Goal: Information Seeking & Learning: Learn about a topic

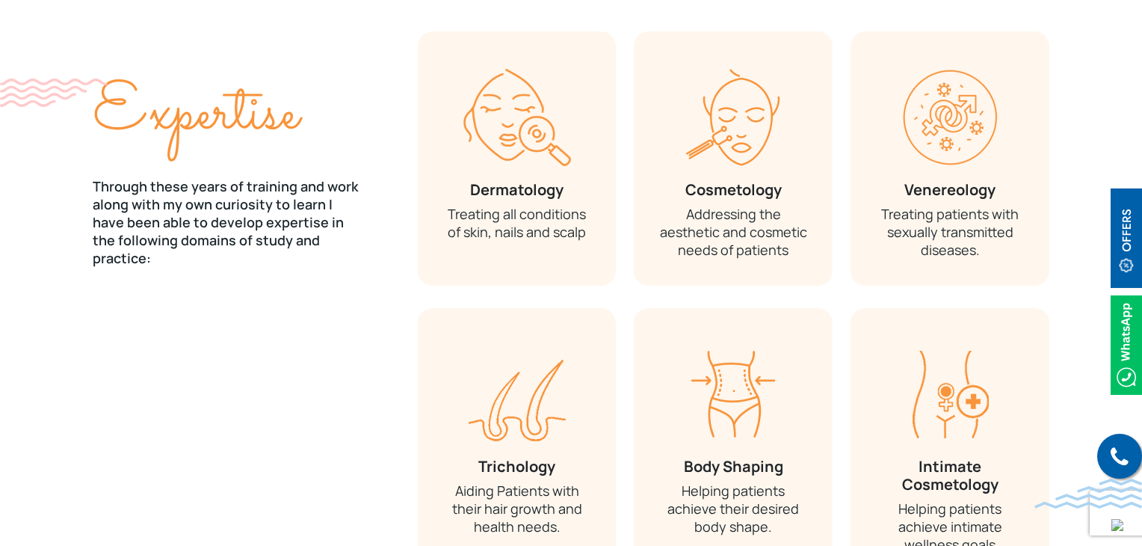
scroll to position [1938, 0]
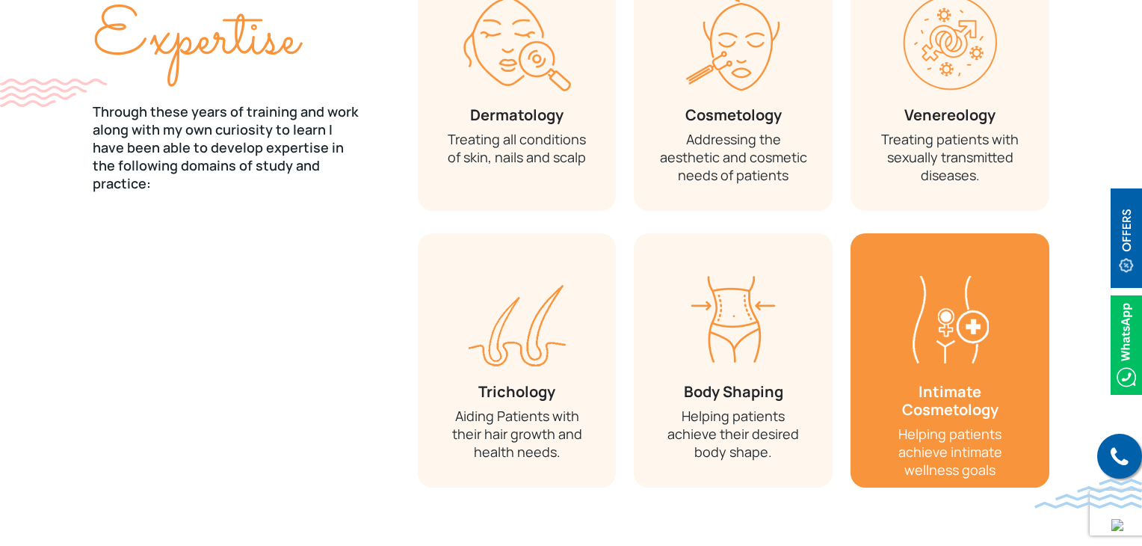
click at [944, 330] on img at bounding box center [951, 319] width 86 height 97
click at [973, 298] on img at bounding box center [951, 319] width 86 height 97
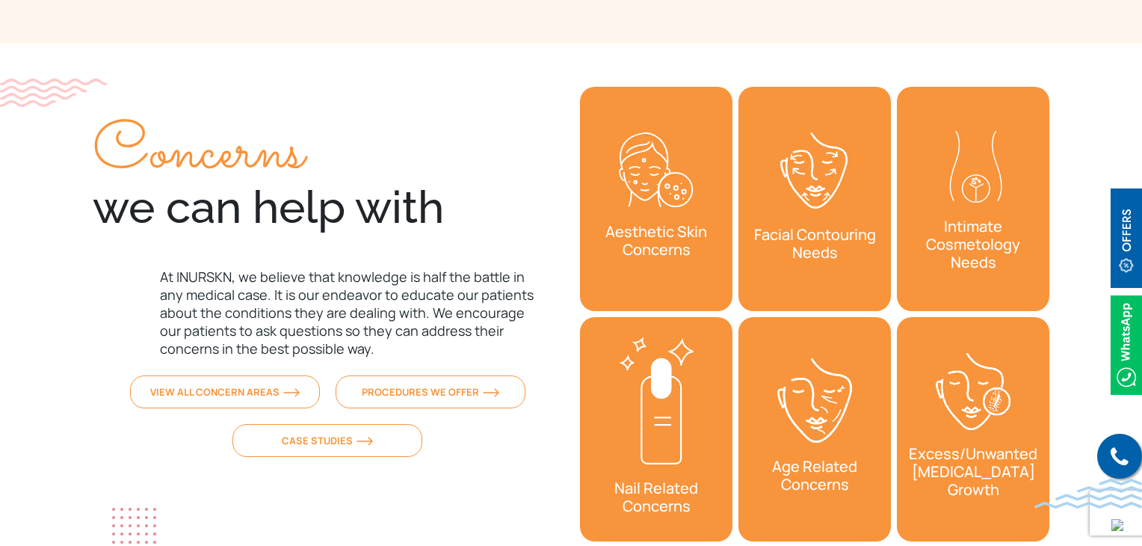
scroll to position [4778, 0]
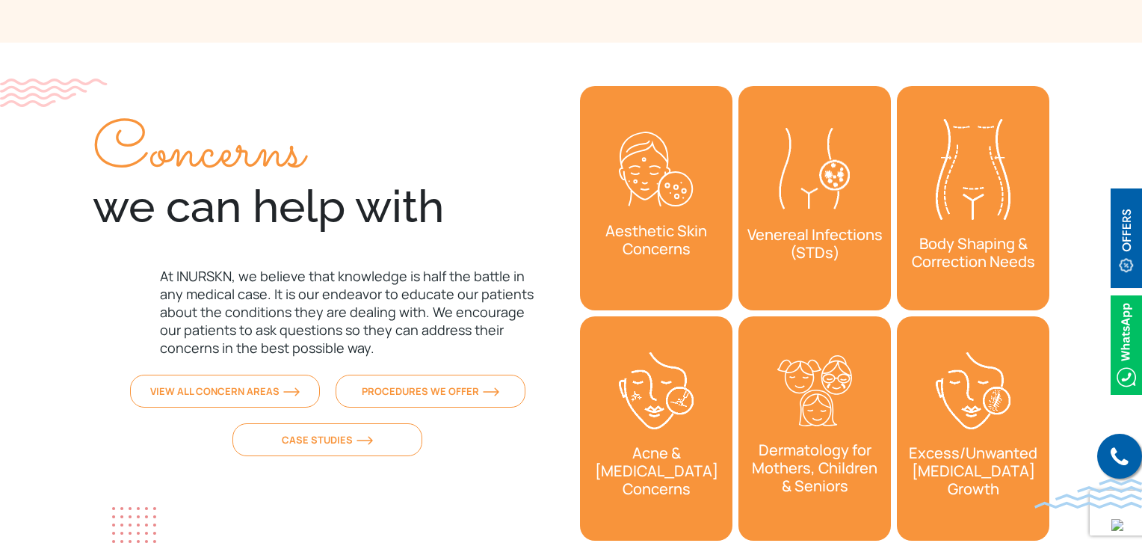
click at [973, 156] on img "2 / 2" at bounding box center [973, 169] width 75 height 101
click at [604, 257] on link "Aesthetic Skin Concerns" at bounding box center [656, 198] width 153 height 224
click at [710, 395] on link "Acne & [MEDICAL_DATA] Concerns" at bounding box center [656, 428] width 153 height 224
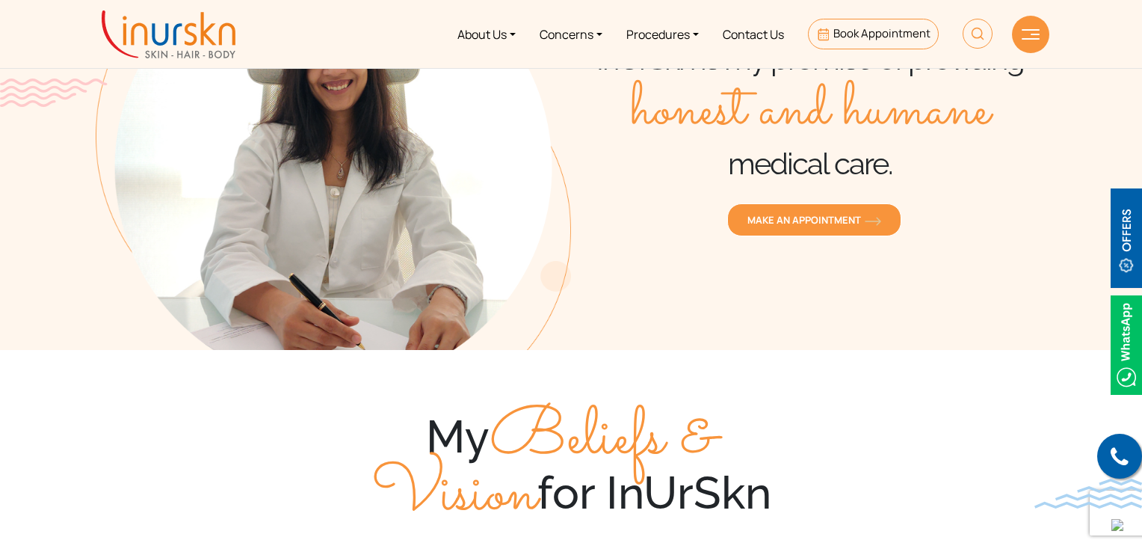
scroll to position [0, 0]
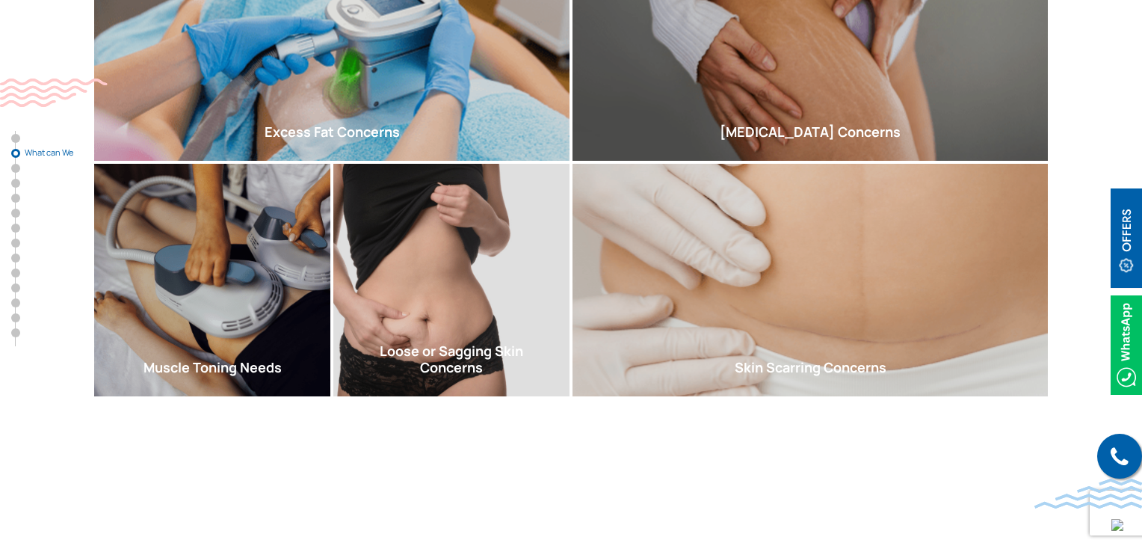
scroll to position [758, 0]
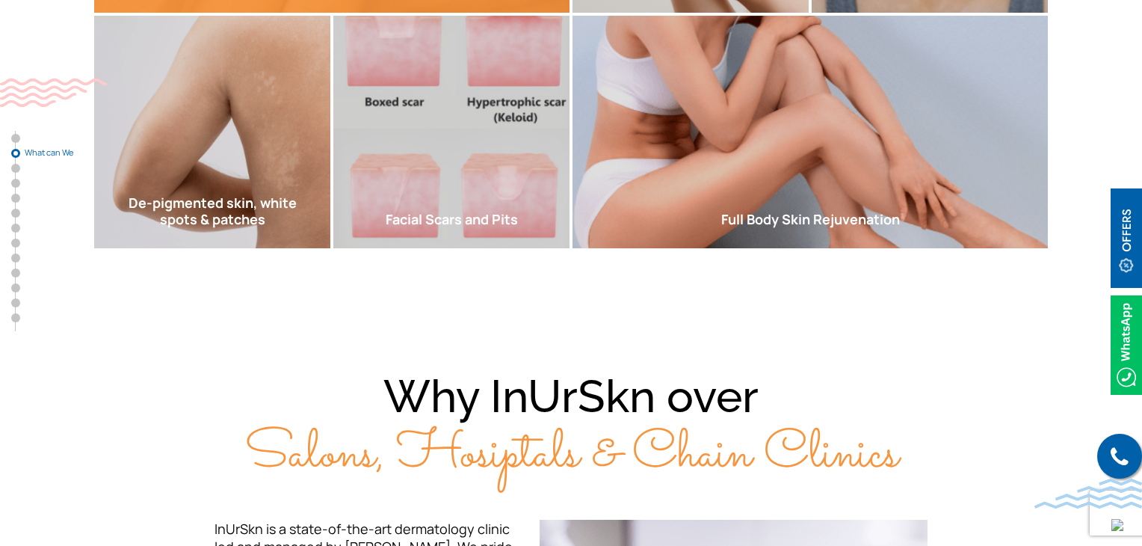
scroll to position [906, 0]
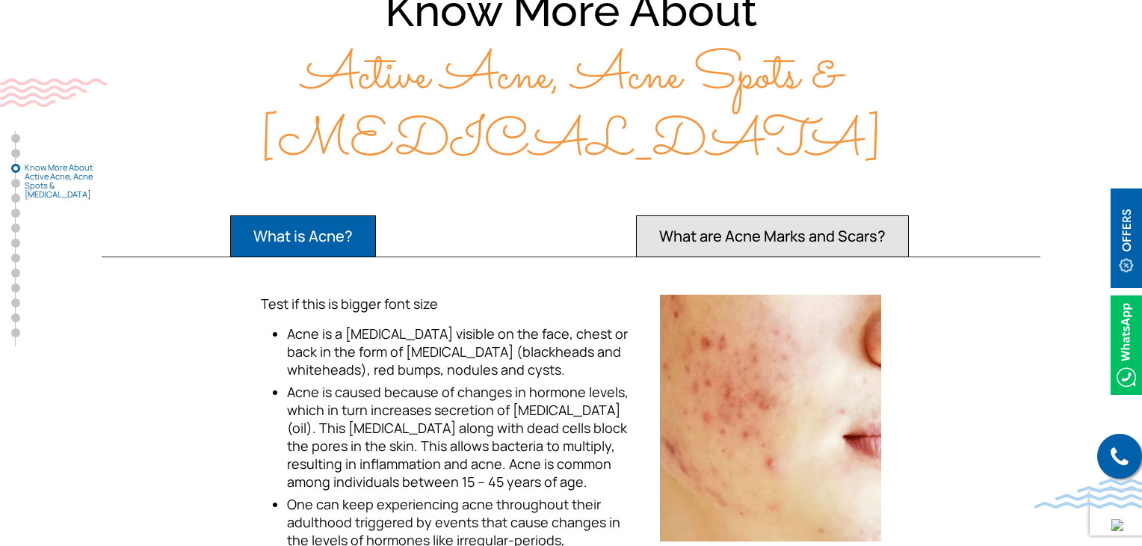
scroll to position [1441, 0]
click at [825, 215] on button "What are Acne Marks and Scars?" at bounding box center [772, 236] width 273 height 42
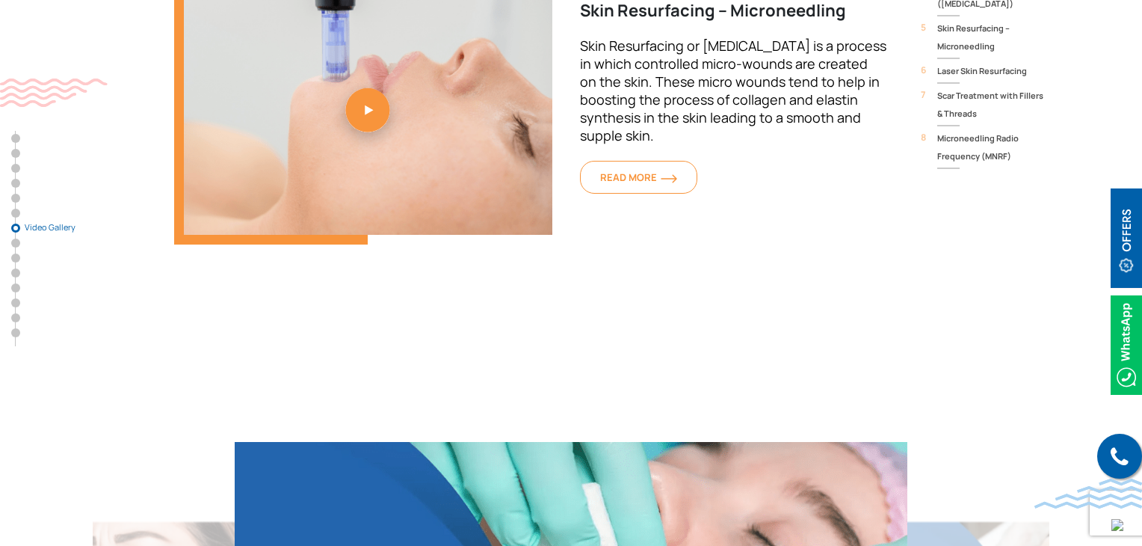
scroll to position [4234, 0]
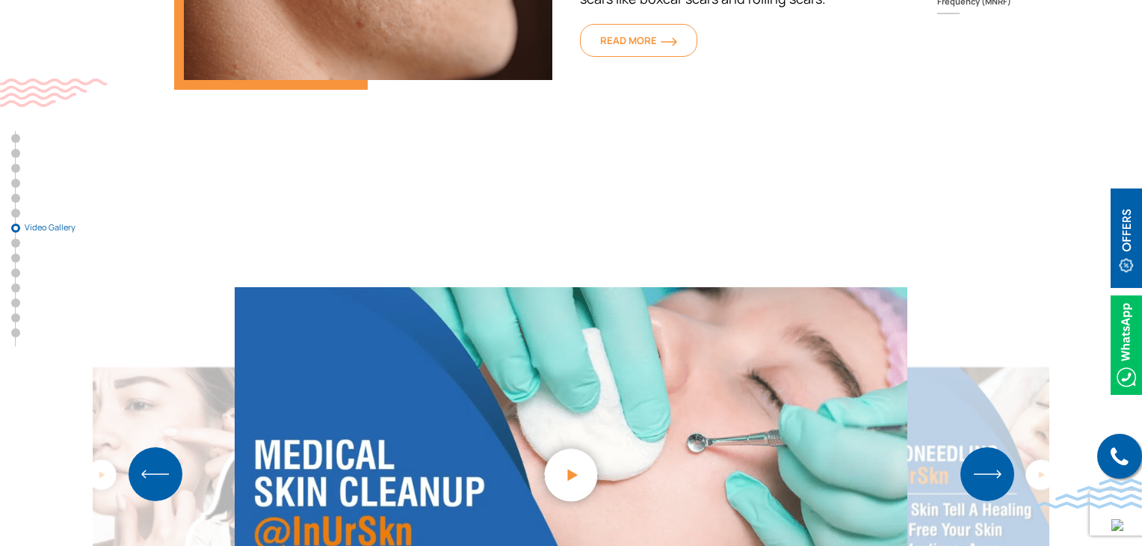
click at [996, 447] on img "Next slide" at bounding box center [988, 474] width 54 height 54
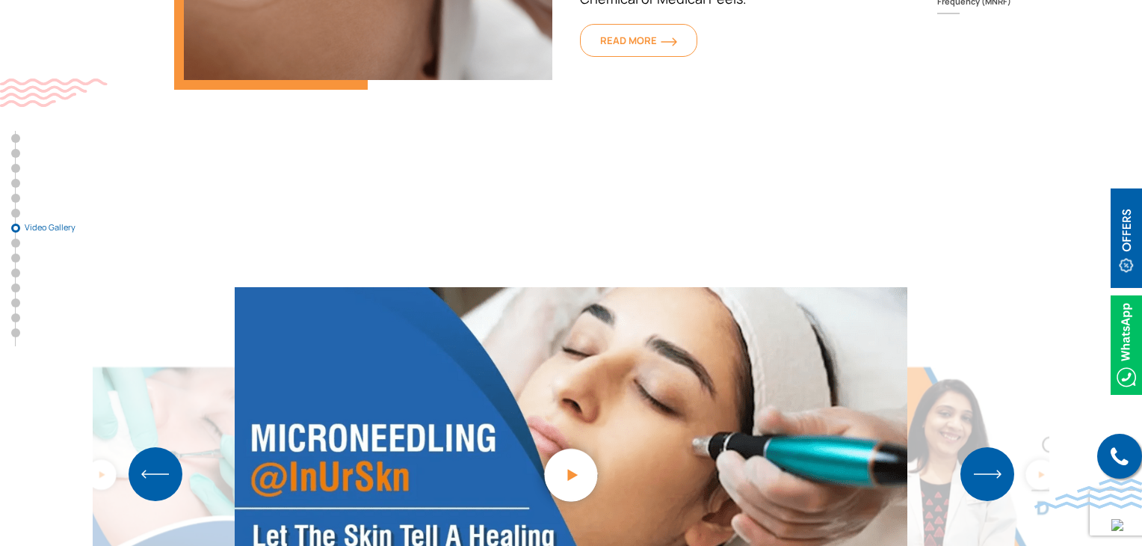
click at [996, 447] on img "Next slide" at bounding box center [988, 474] width 54 height 54
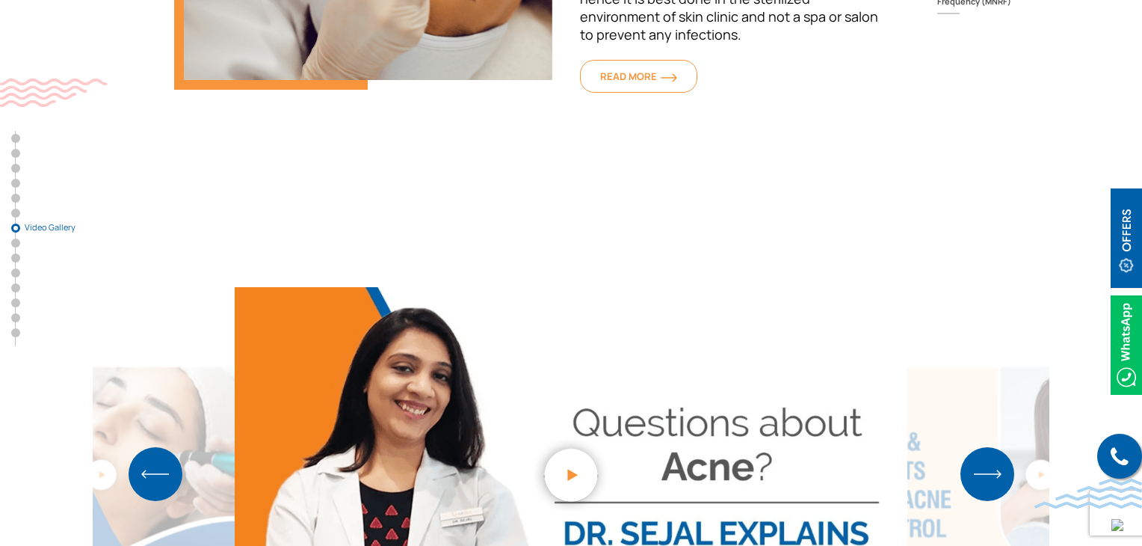
click at [568, 433] on img "3 / 5" at bounding box center [571, 474] width 82 height 82
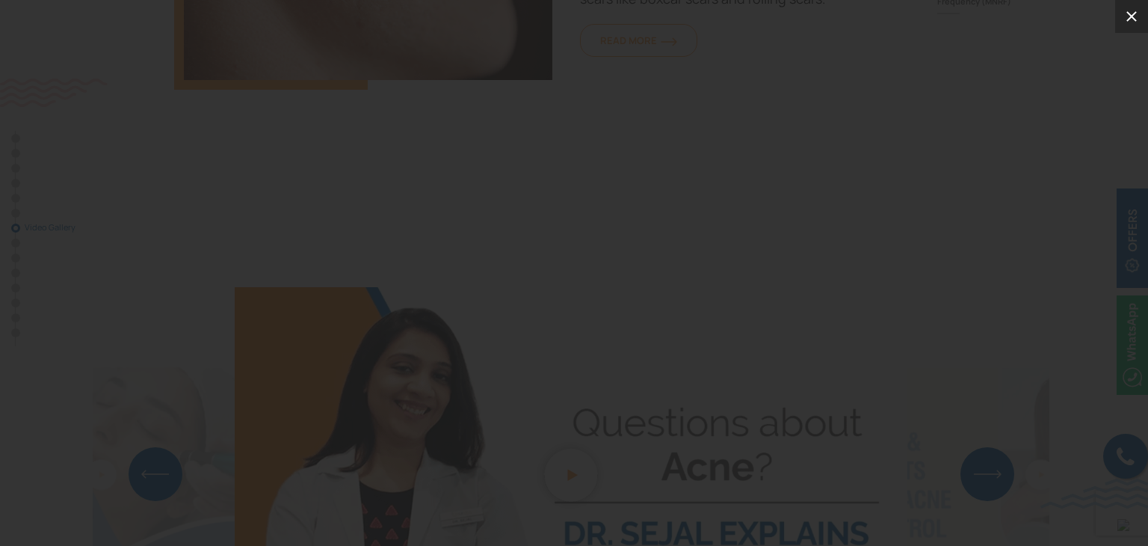
click at [1130, 19] on icon at bounding box center [1132, 16] width 18 height 18
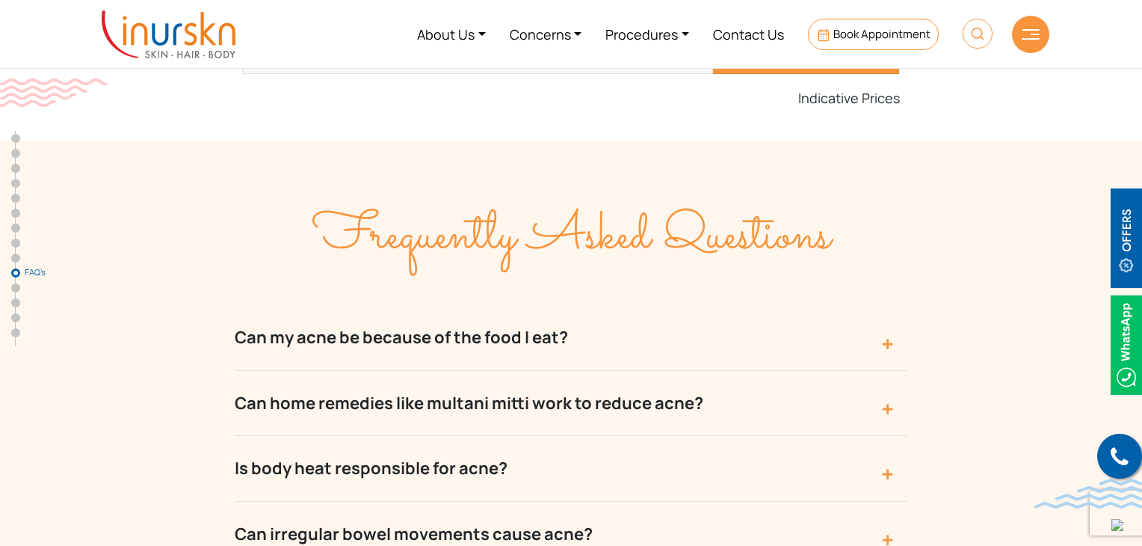
scroll to position [6437, 0]
click at [846, 372] on button "Can home remedies like multani mitti work to reduce acne?" at bounding box center [571, 404] width 673 height 65
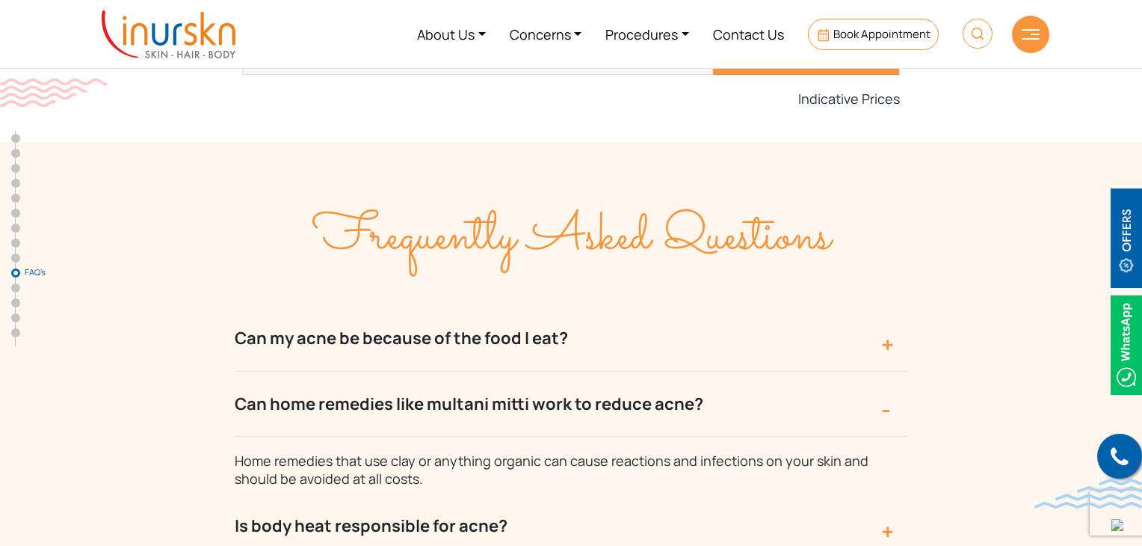
click at [846, 372] on button "Can home remedies like multani mitti work to reduce acne?" at bounding box center [571, 404] width 673 height 65
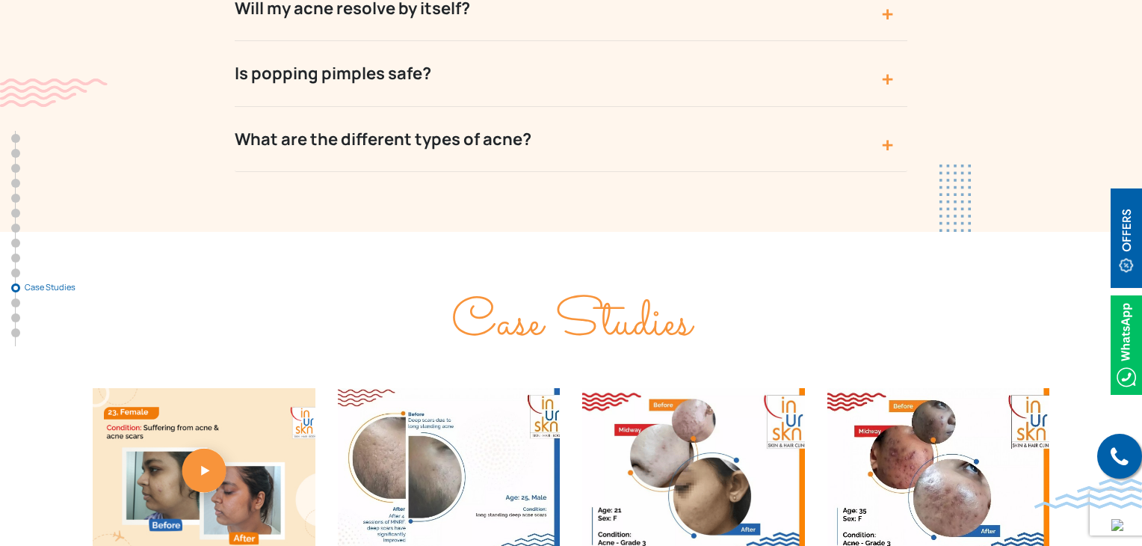
scroll to position [7161, 0]
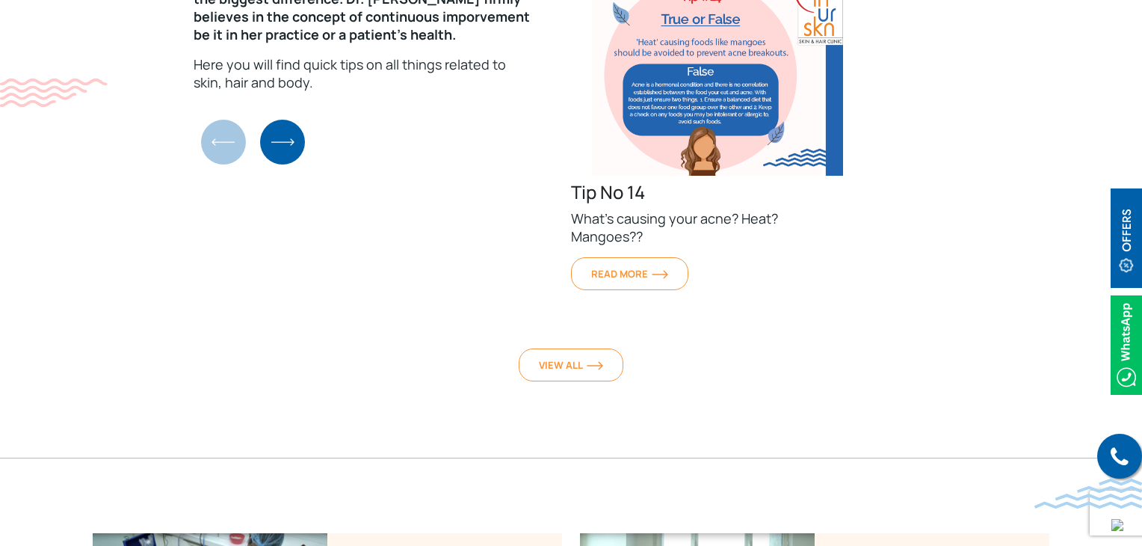
scroll to position [9223, 0]
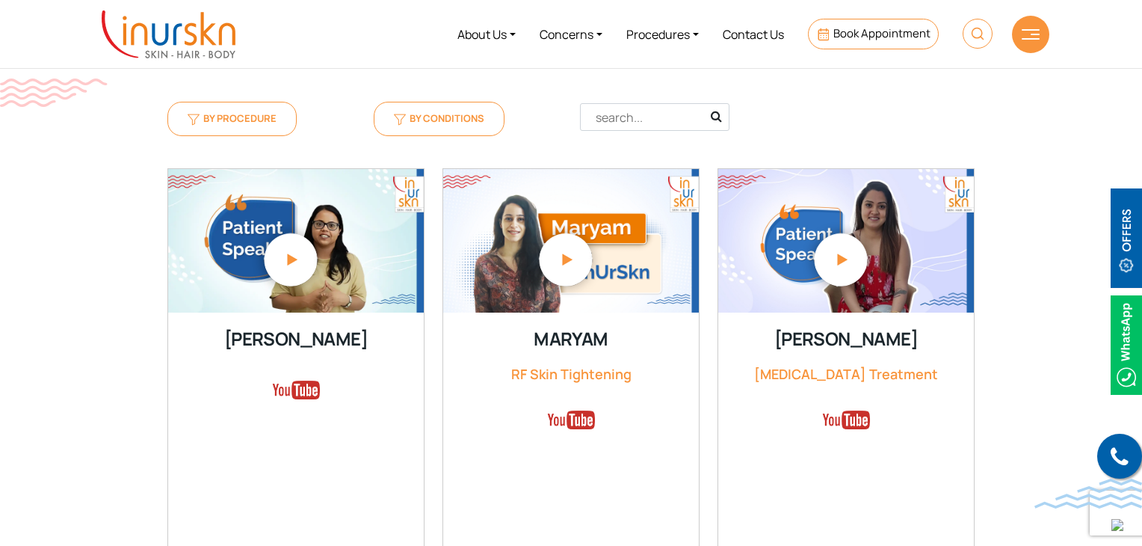
scroll to position [517, 0]
click at [574, 272] on img at bounding box center [566, 259] width 82 height 82
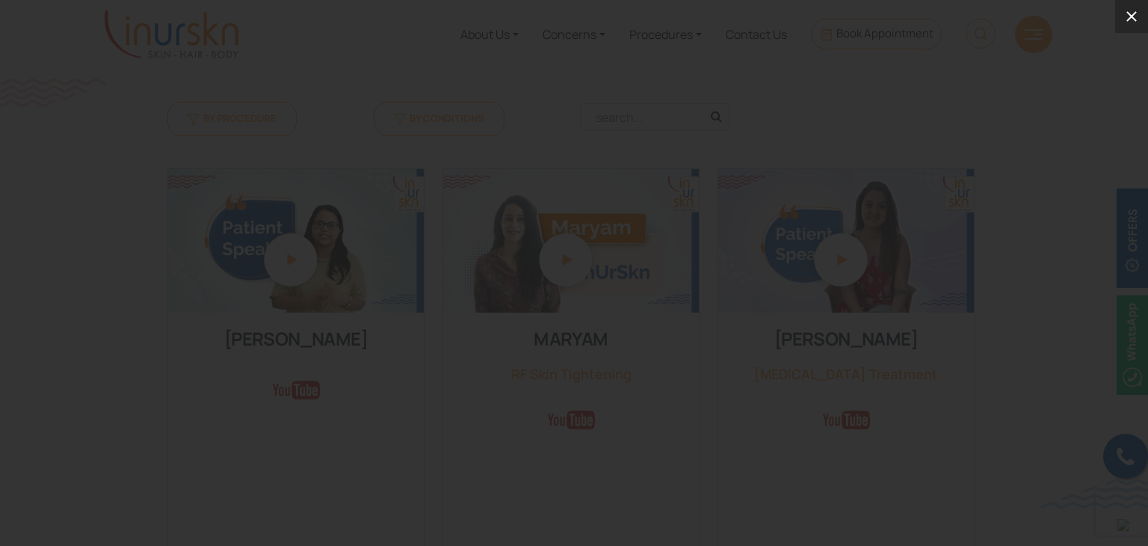
click at [1119, 28] on button at bounding box center [1132, 16] width 33 height 33
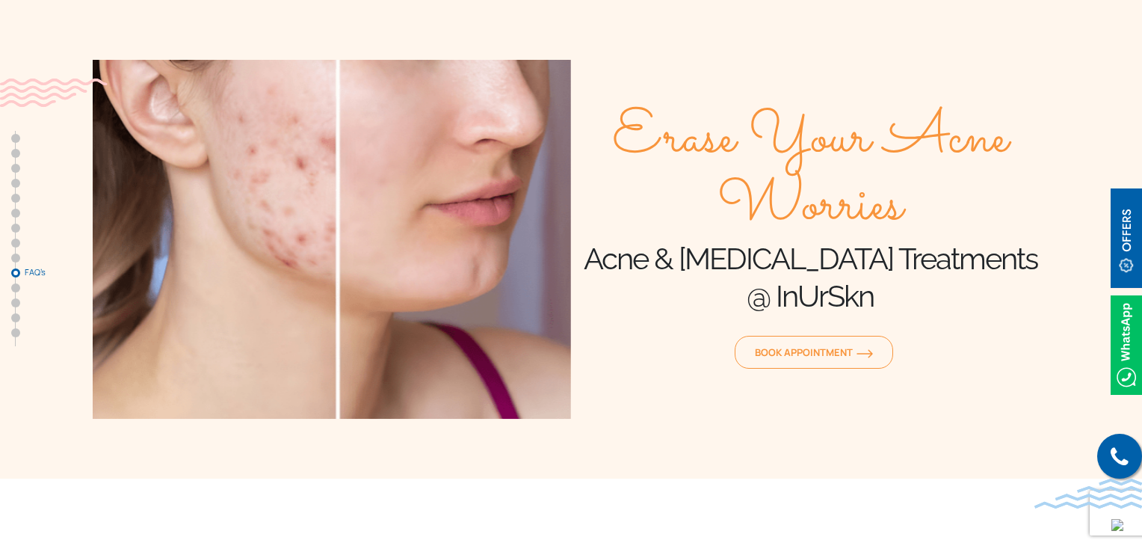
scroll to position [8407, 0]
